Goal: Information Seeking & Learning: Check status

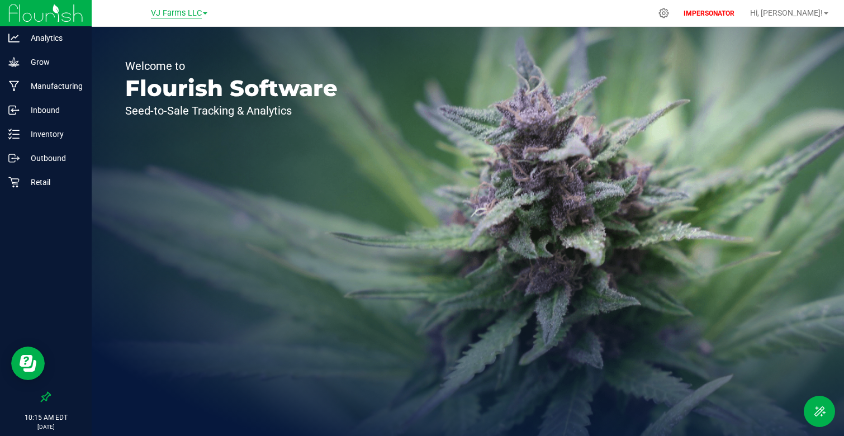
click at [185, 16] on span "VJ Farms LLC" at bounding box center [176, 13] width 51 height 10
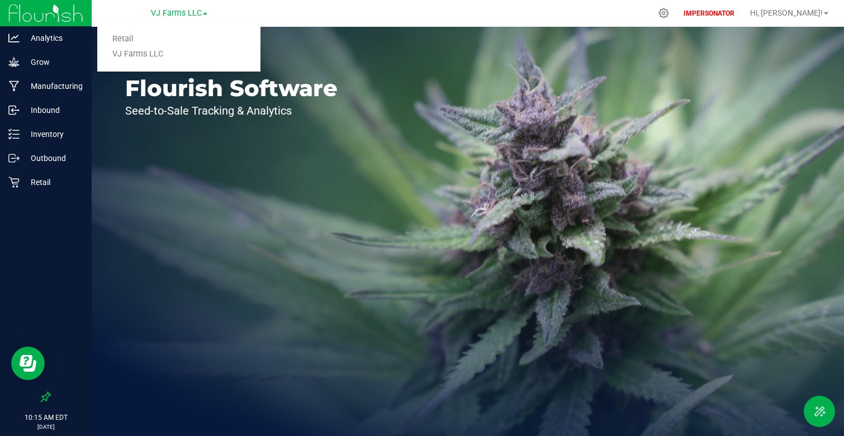
click at [153, 36] on link "Retail" at bounding box center [178, 39] width 163 height 15
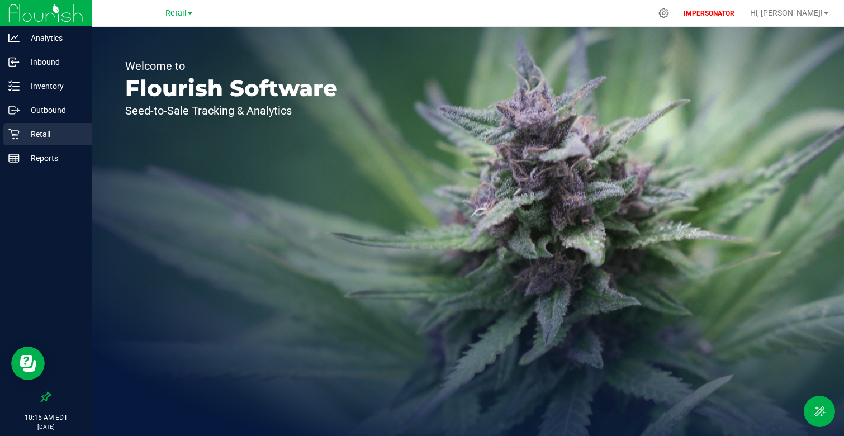
click at [56, 126] on div "Retail" at bounding box center [47, 134] width 88 height 22
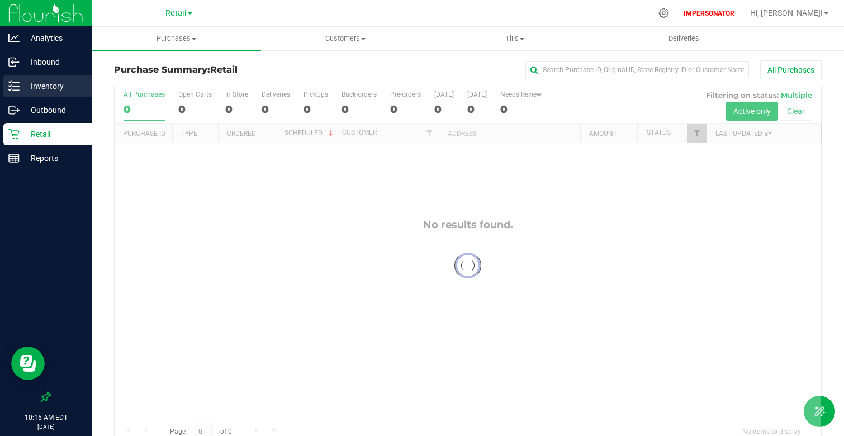
click at [54, 88] on p "Inventory" at bounding box center [53, 85] width 67 height 13
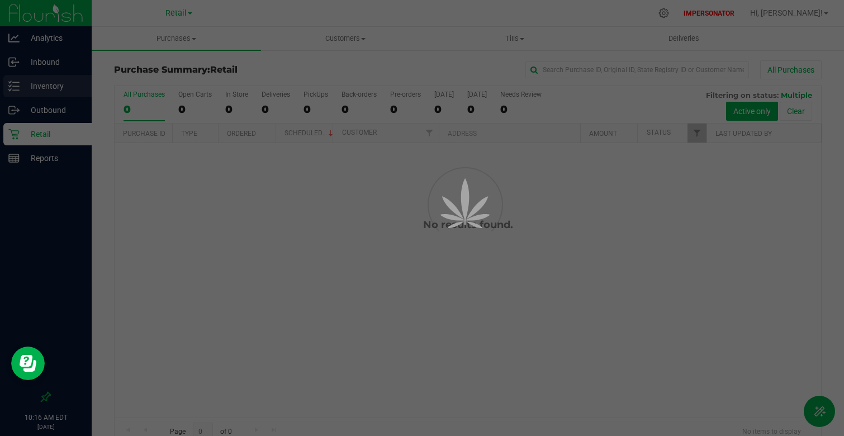
click at [71, 88] on div at bounding box center [422, 218] width 844 height 436
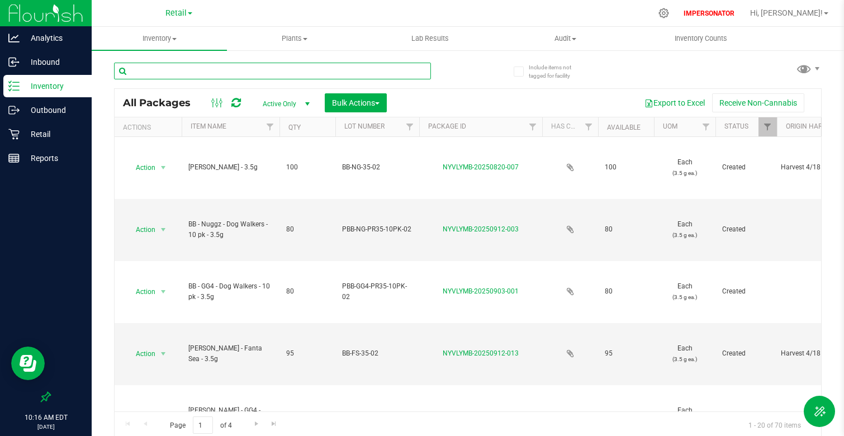
click at [208, 74] on input "text" at bounding box center [272, 71] width 317 height 17
click at [174, 40] on span at bounding box center [174, 39] width 4 height 2
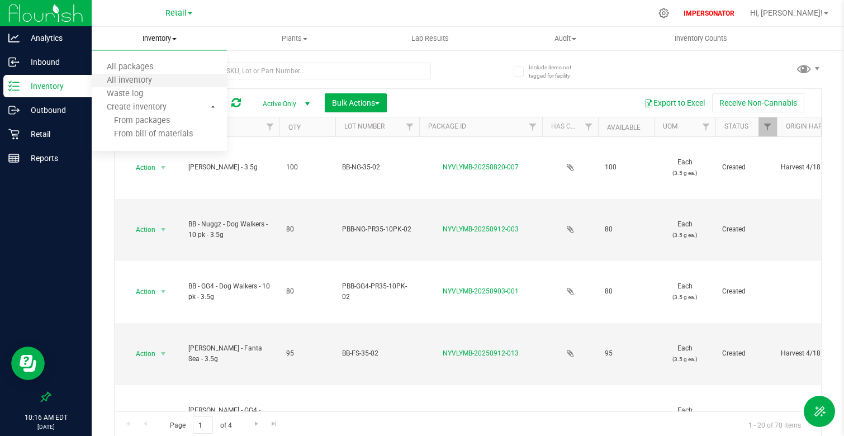
click at [164, 86] on li "All inventory" at bounding box center [159, 80] width 135 height 13
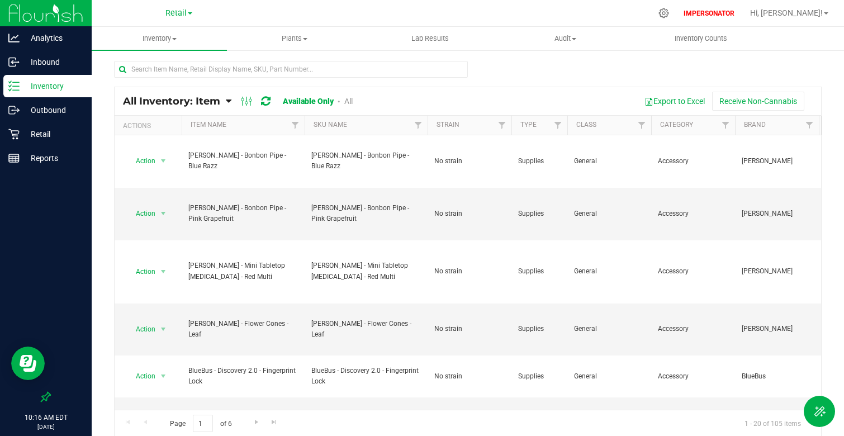
click at [184, 78] on div at bounding box center [291, 74] width 354 height 26
click at [184, 76] on input "text" at bounding box center [291, 69] width 354 height 17
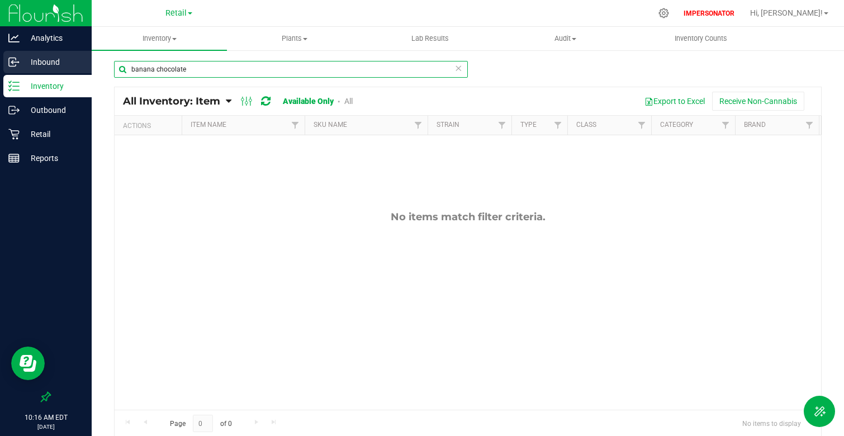
drag, startPoint x: 200, startPoint y: 74, endPoint x: 69, endPoint y: 69, distance: 130.9
click at [69, 70] on div "Analytics Inbound Inventory Outbound Retail Reports 10:16 AM EDT [DATE] 09/29 R…" at bounding box center [422, 218] width 844 height 436
type input "staycation"
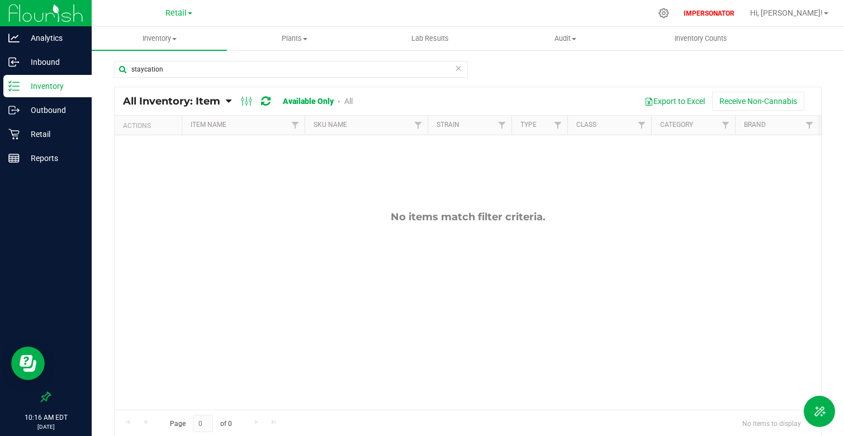
click at [202, 221] on div "No items match filter criteria." at bounding box center [468, 217] width 707 height 12
click at [348, 97] on link "All" at bounding box center [348, 101] width 8 height 9
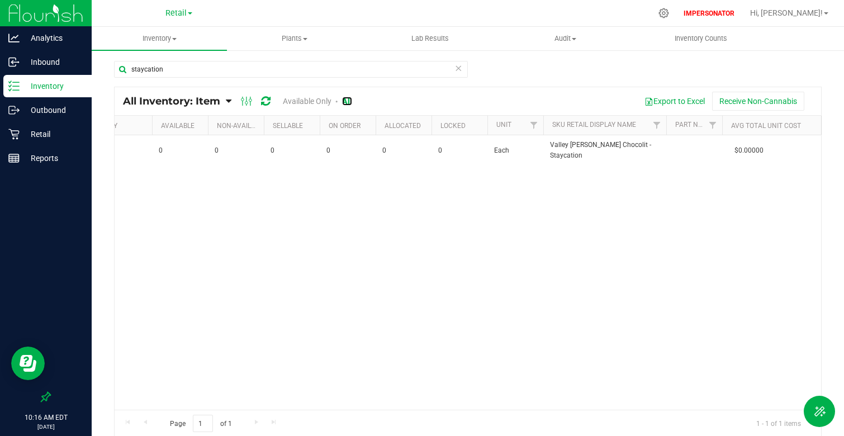
scroll to position [0, 744]
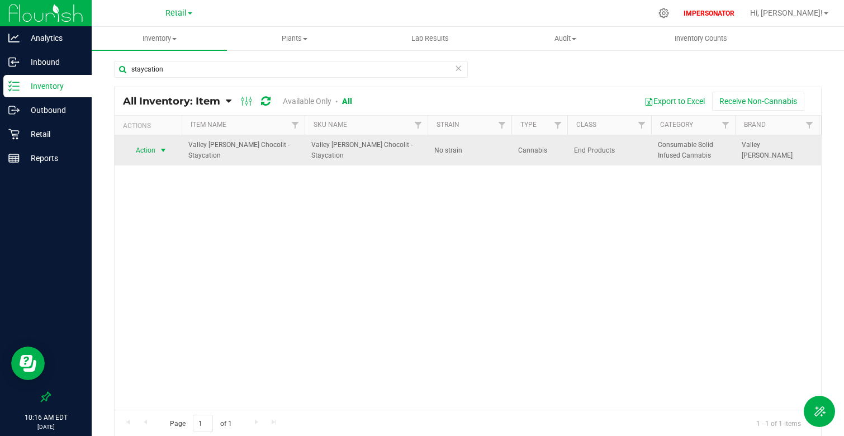
click at [163, 150] on span "select" at bounding box center [163, 150] width 9 height 9
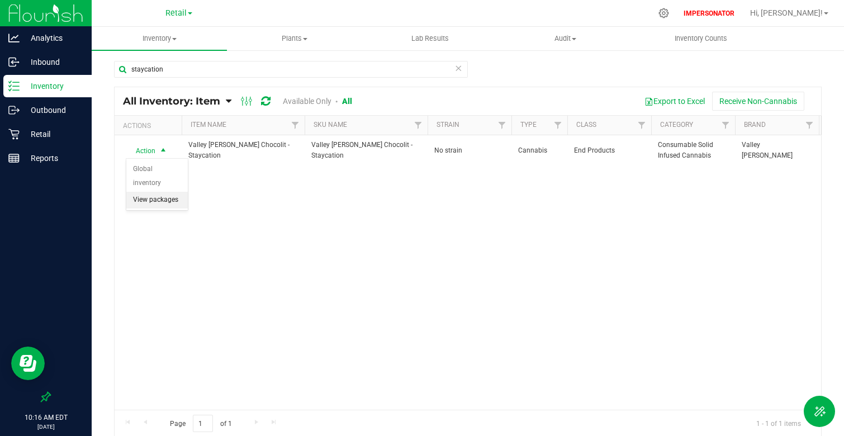
click at [171, 192] on li "View packages" at bounding box center [157, 200] width 62 height 17
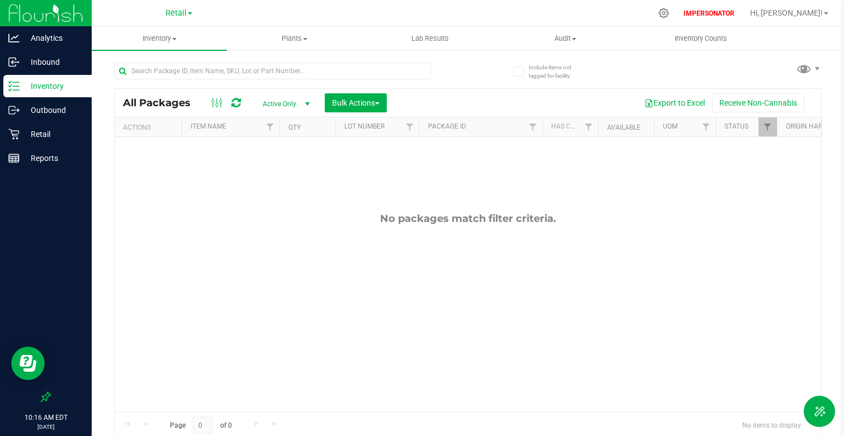
click at [209, 217] on div "No packages match filter criteria." at bounding box center [468, 218] width 707 height 12
click at [758, 126] on th "Status" at bounding box center [747, 127] width 62 height 20
click at [766, 128] on span "Filter" at bounding box center [767, 126] width 9 height 9
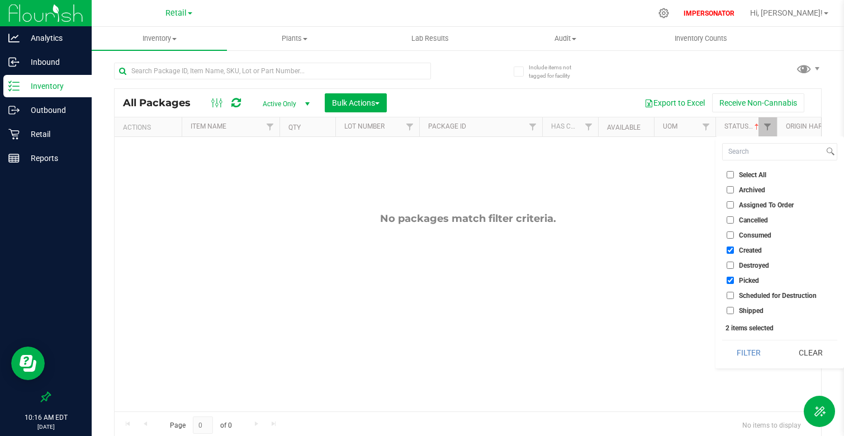
click at [743, 175] on span "Select All" at bounding box center [752, 175] width 27 height 7
click at [734, 175] on input "Select All" at bounding box center [730, 174] width 7 height 7
checkbox input "true"
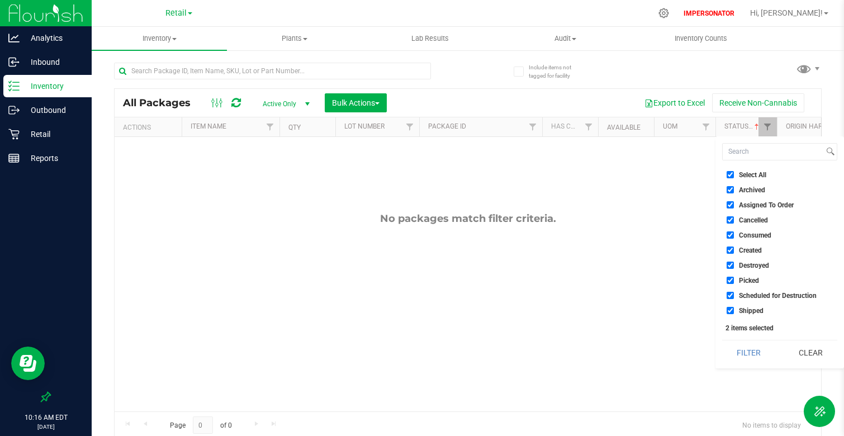
checkbox input "true"
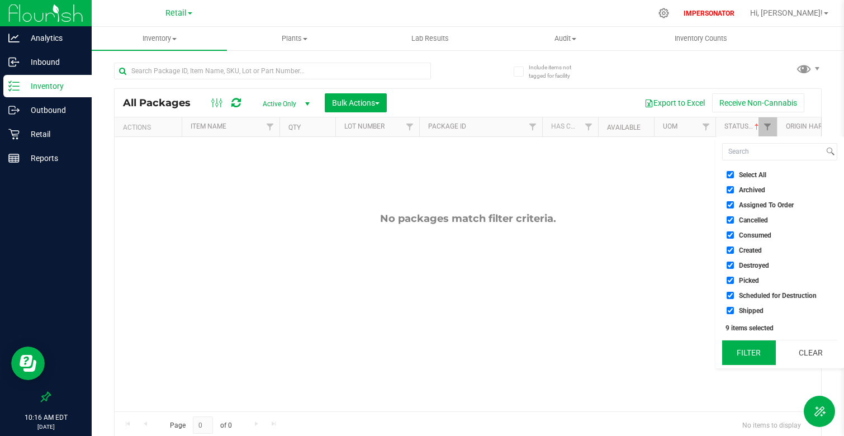
click at [761, 353] on button "Filter" at bounding box center [749, 353] width 54 height 25
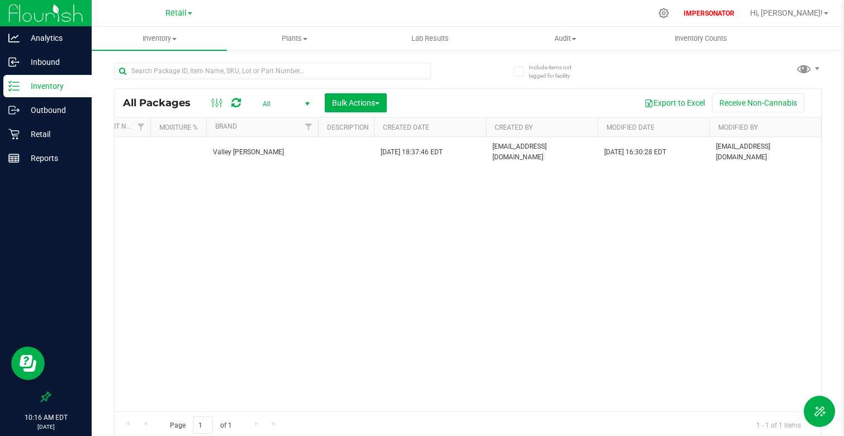
click at [386, 225] on div "Action Action Adjust qty Edit attributes Global inventory Locate package Packag…" at bounding box center [468, 274] width 707 height 275
click at [67, 93] on div "Inventory" at bounding box center [47, 86] width 88 height 22
